Goal: Task Accomplishment & Management: Use online tool/utility

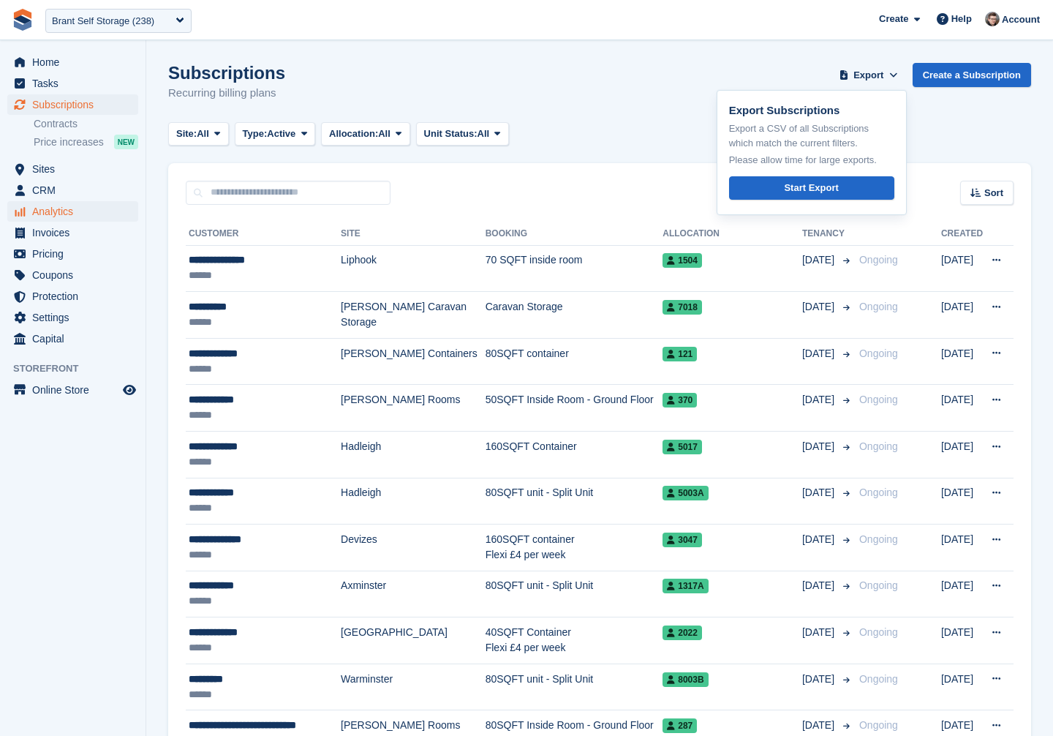
scroll to position [1, 0]
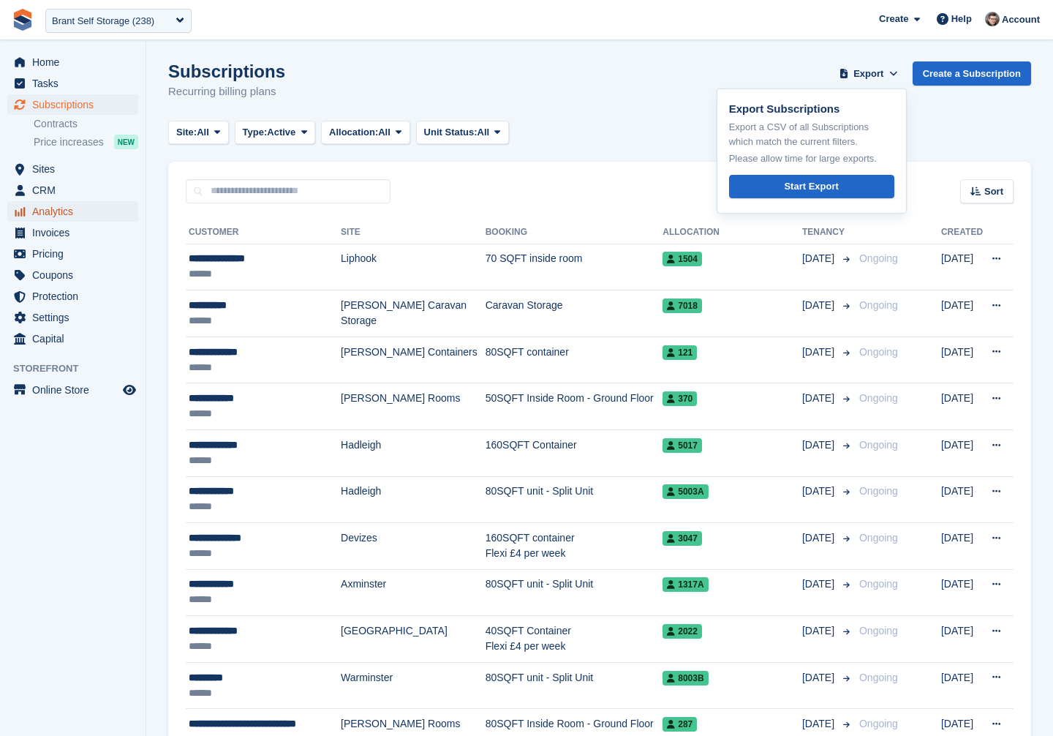
click at [82, 219] on span "Analytics" at bounding box center [76, 211] width 88 height 20
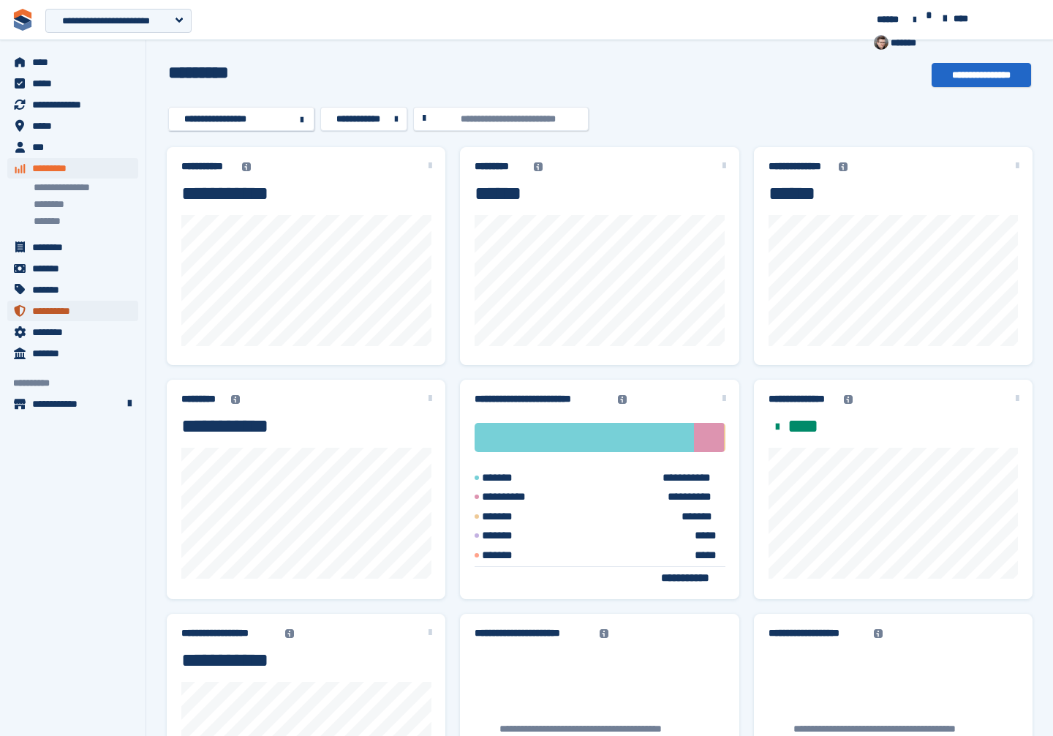
click at [86, 311] on span "**********" at bounding box center [76, 310] width 88 height 20
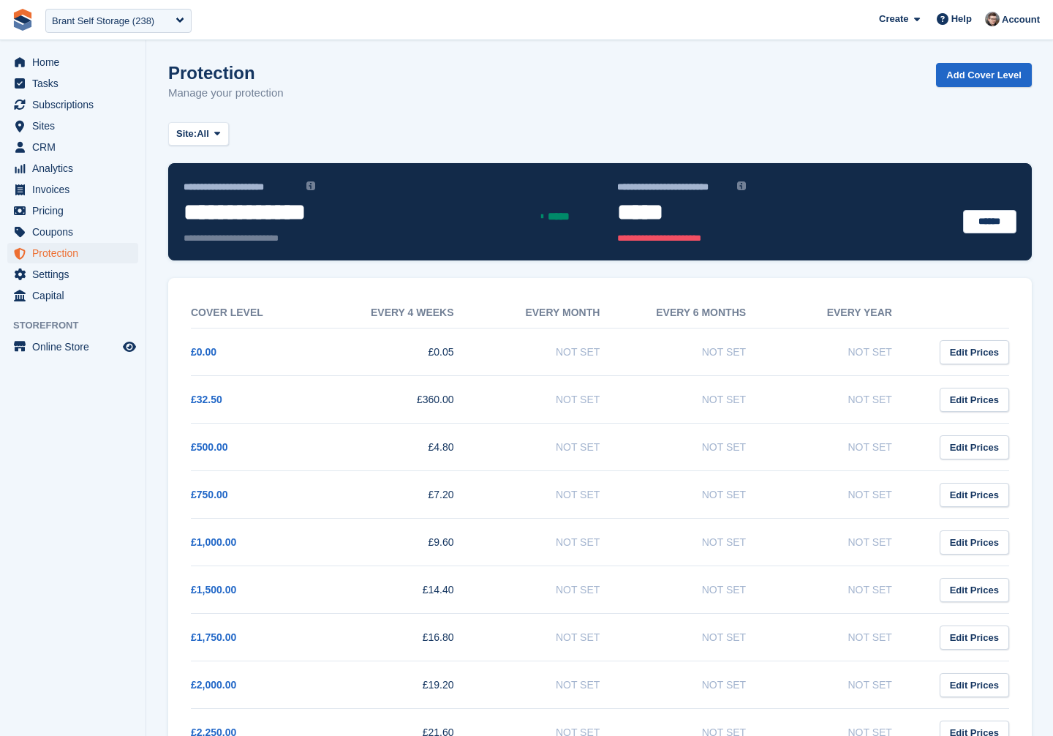
click at [985, 371] on td "Edit Prices" at bounding box center [965, 352] width 88 height 48
click at [980, 77] on link "Add Cover Level" at bounding box center [984, 75] width 96 height 24
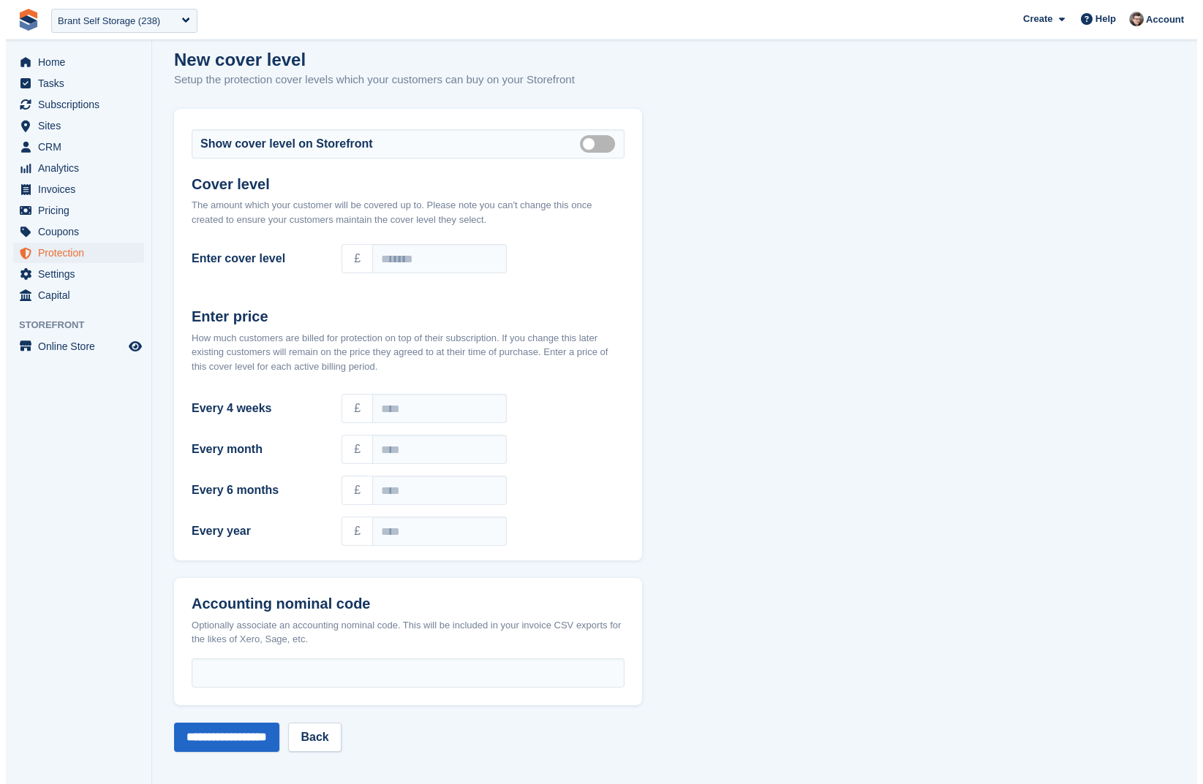
scroll to position [13, 0]
